Goal: Find specific page/section: Find specific page/section

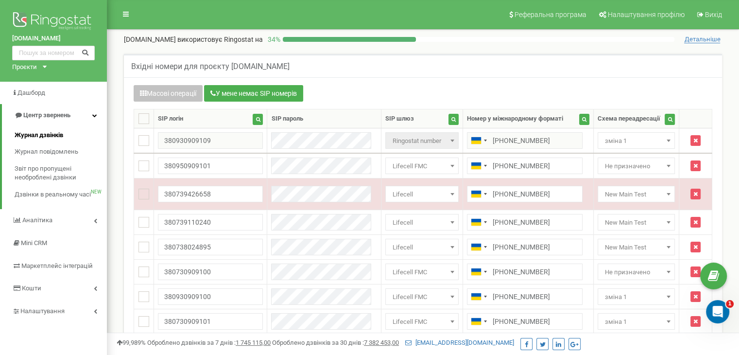
click at [41, 136] on span "Журнал дзвінків" at bounding box center [39, 135] width 49 height 9
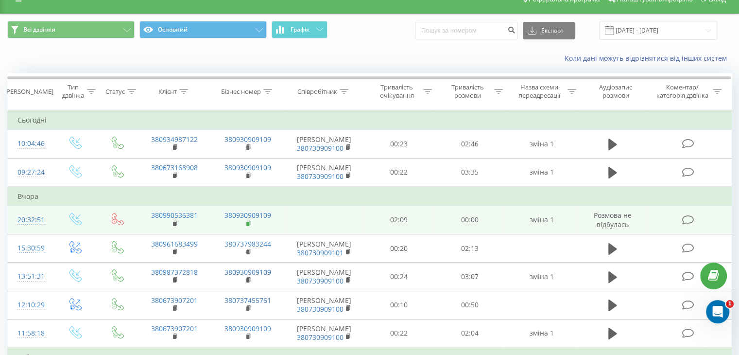
scroll to position [49, 0]
